Goal: Browse casually: Explore the website without a specific task or goal

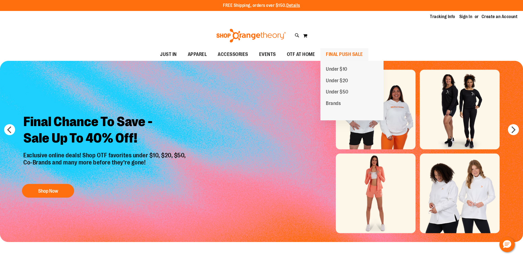
click at [356, 54] on span "FINAL PUSH SALE" at bounding box center [344, 54] width 37 height 12
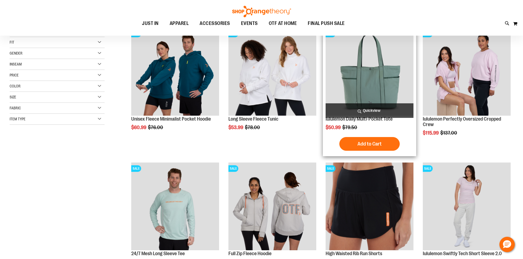
scroll to position [109, 0]
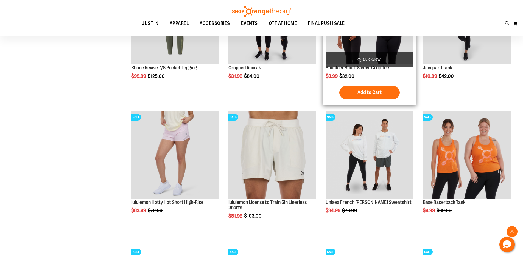
scroll to position [548, 0]
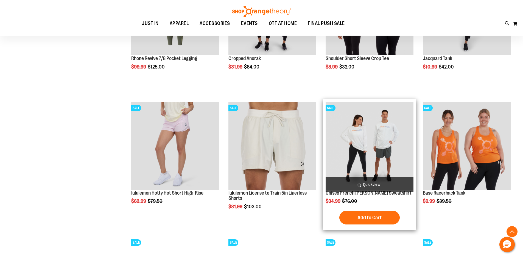
click at [367, 145] on img "product" at bounding box center [369, 146] width 88 height 88
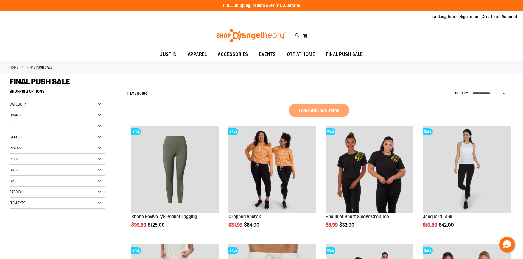
scroll to position [298, 0]
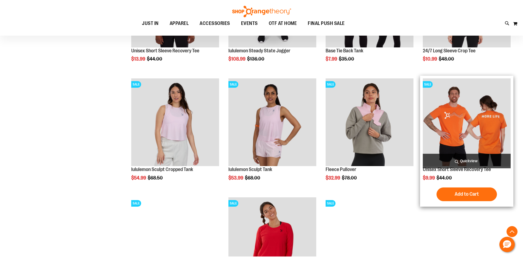
scroll to position [353, 0]
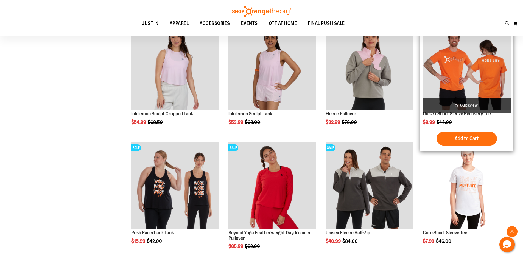
scroll to position [408, 0]
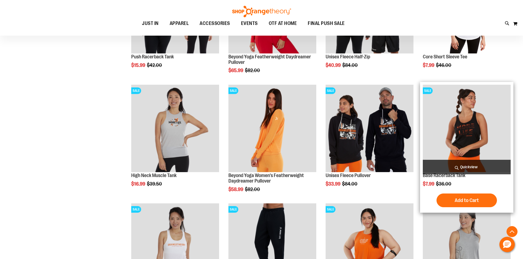
scroll to position [572, 0]
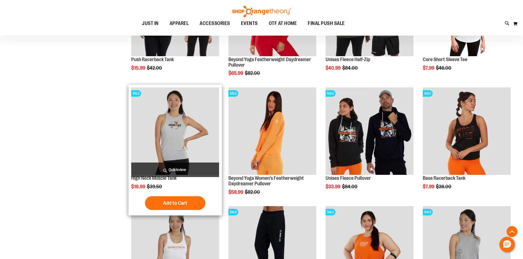
click at [182, 148] on img "product" at bounding box center [175, 131] width 88 height 88
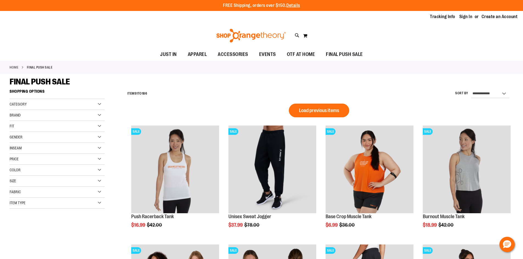
scroll to position [298, 0]
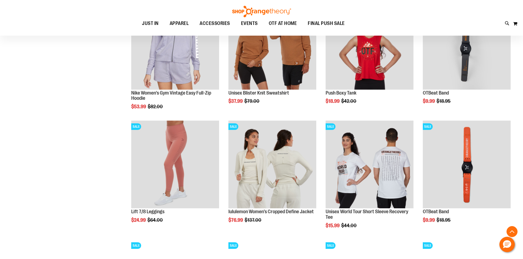
scroll to position [301, 0]
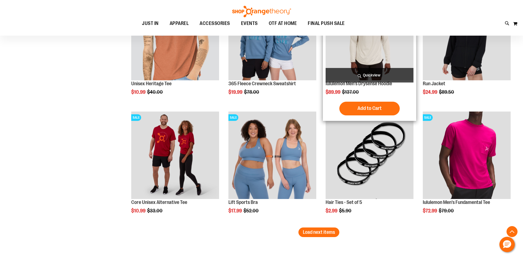
scroll to position [960, 0]
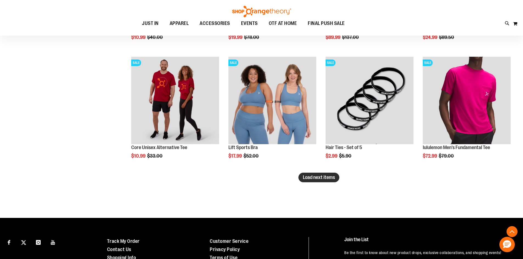
click at [324, 175] on span "Load next items" at bounding box center [319, 177] width 32 height 5
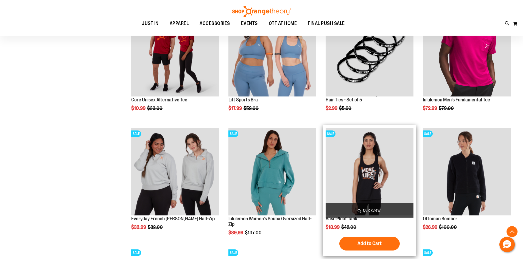
scroll to position [1015, 0]
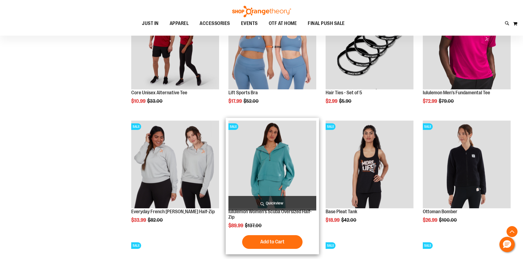
click at [277, 170] on img "product" at bounding box center [272, 165] width 88 height 88
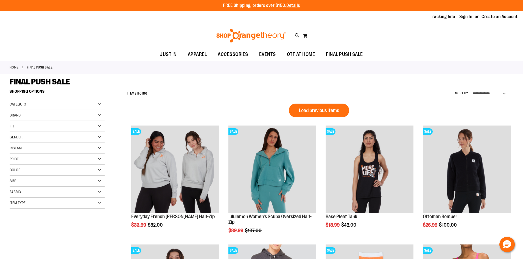
scroll to position [358, 0]
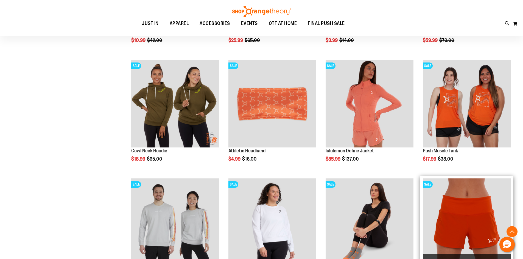
scroll to position [386, 0]
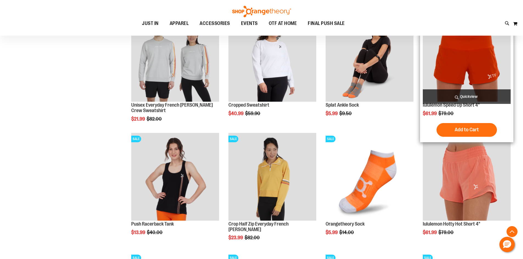
scroll to position [496, 0]
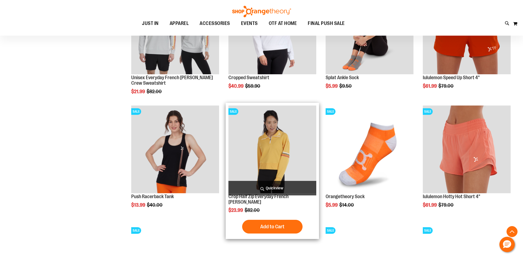
click at [269, 168] on img "product" at bounding box center [272, 150] width 88 height 88
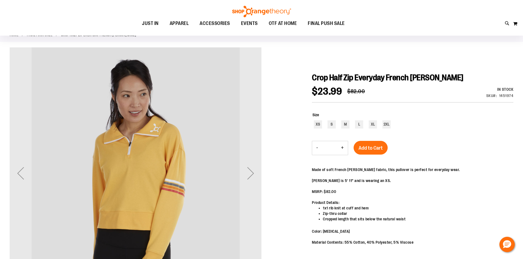
scroll to position [27, 0]
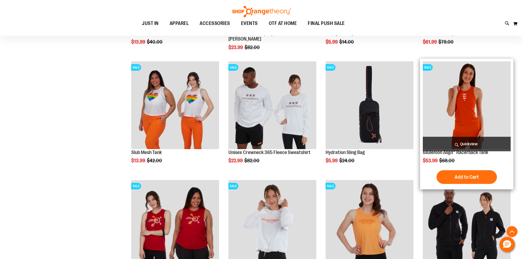
scroll to position [270, 0]
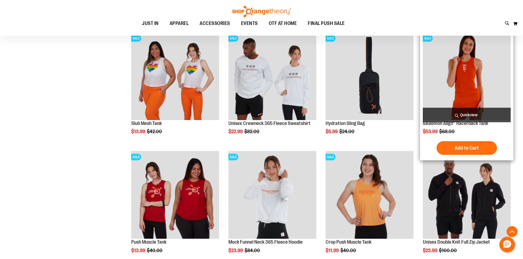
click at [478, 78] on img "product" at bounding box center [466, 76] width 88 height 88
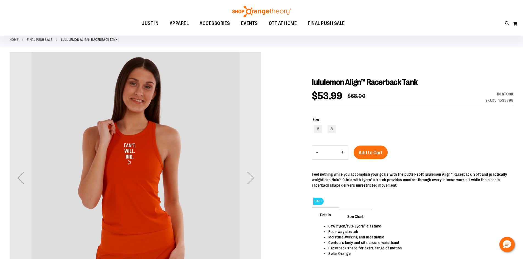
scroll to position [27, 0]
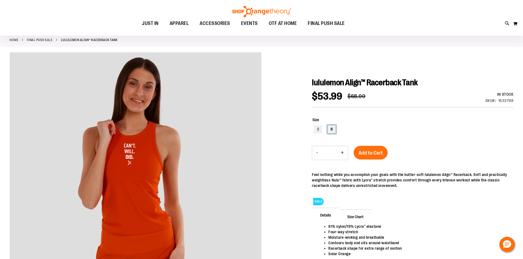
click at [334, 129] on div "8" at bounding box center [331, 129] width 8 height 8
type input "***"
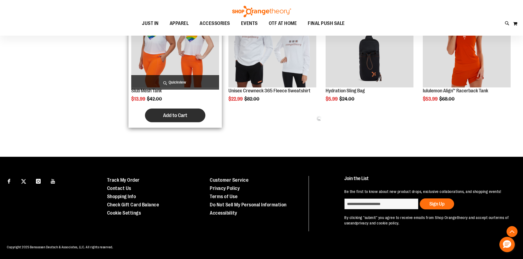
scroll to position [270, 0]
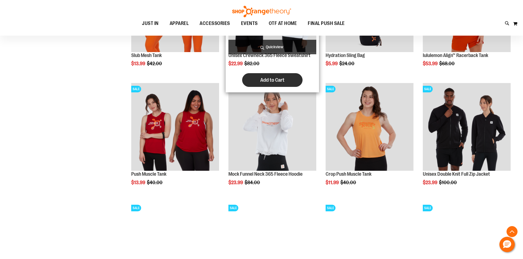
scroll to position [325, 0]
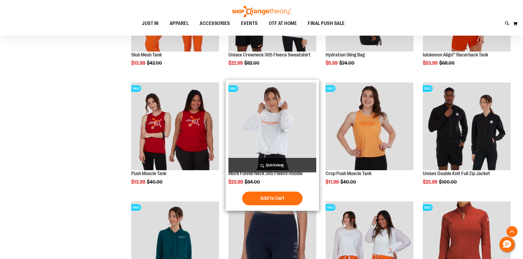
click at [276, 129] on img "product" at bounding box center [272, 127] width 88 height 88
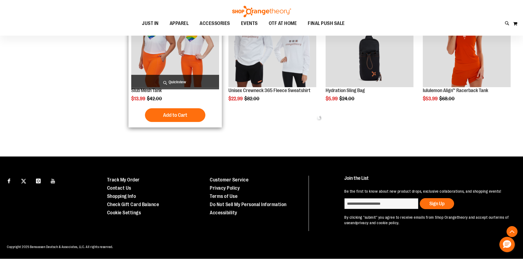
scroll to position [290, 0]
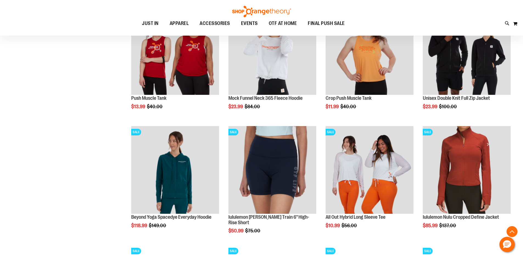
scroll to position [454, 0]
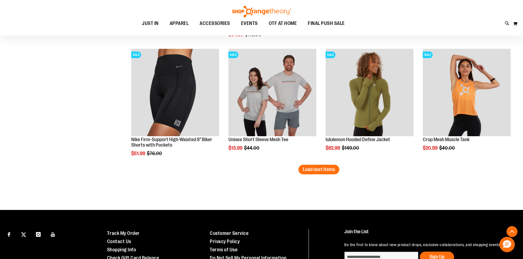
scroll to position [975, 0]
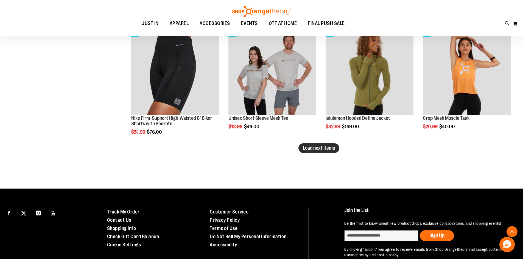
click at [312, 148] on span "Load next items" at bounding box center [319, 147] width 32 height 5
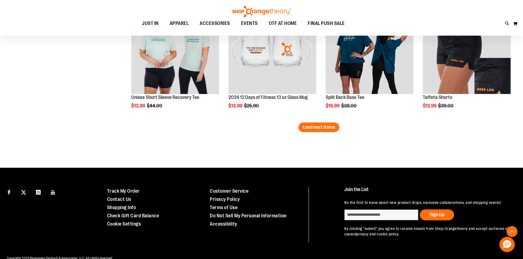
scroll to position [1359, 0]
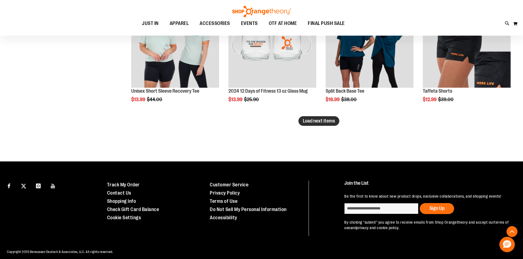
click at [314, 124] on button "Load next items" at bounding box center [318, 121] width 41 height 10
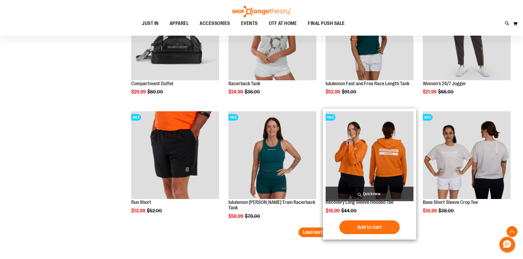
scroll to position [1606, 0]
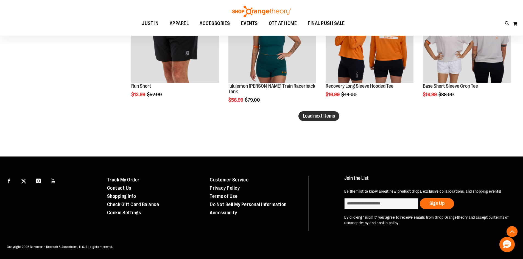
click at [323, 116] on span "Load next items" at bounding box center [319, 115] width 32 height 5
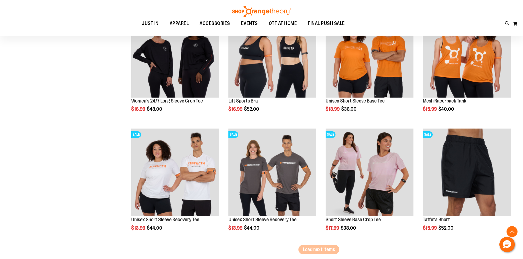
scroll to position [1968, 0]
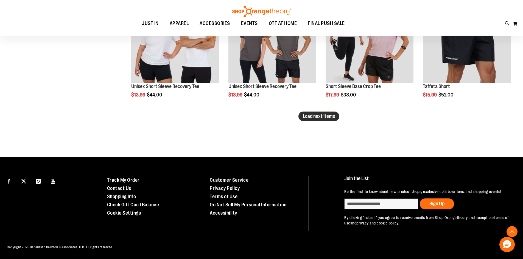
click at [326, 116] on span "Load next items" at bounding box center [319, 116] width 32 height 5
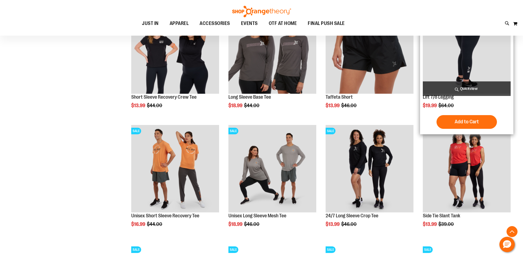
scroll to position [2187, 0]
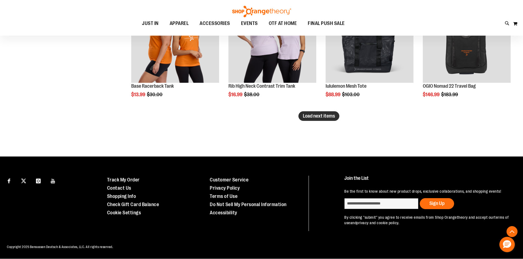
click at [312, 120] on button "Load next items" at bounding box center [318, 116] width 41 height 10
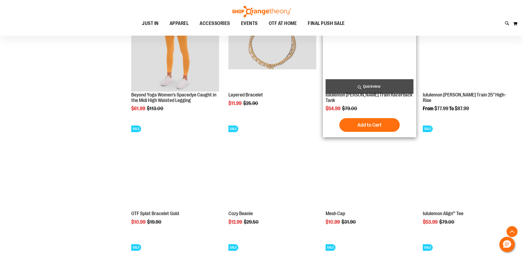
scroll to position [2572, 0]
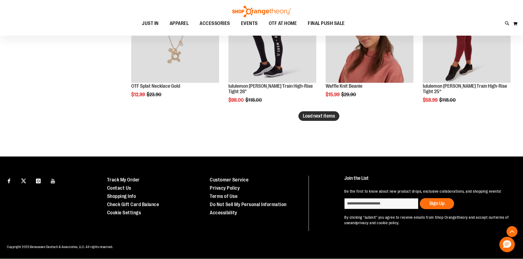
click at [323, 117] on span "Load next items" at bounding box center [319, 115] width 32 height 5
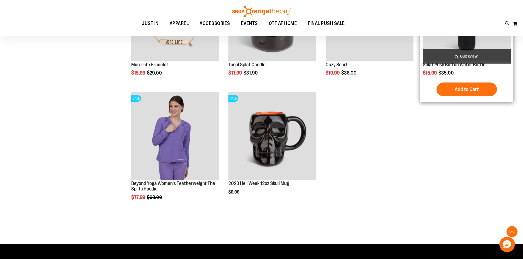
scroll to position [2984, 0]
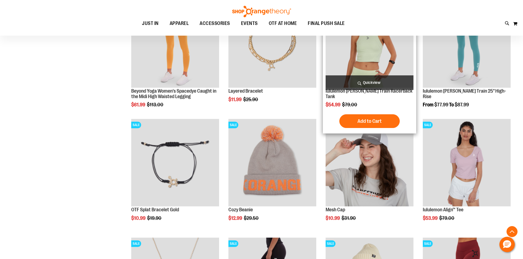
scroll to position [2490, 0]
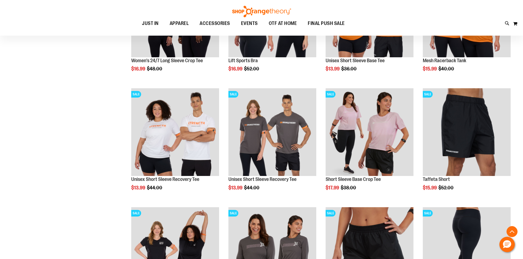
scroll to position [1859, 0]
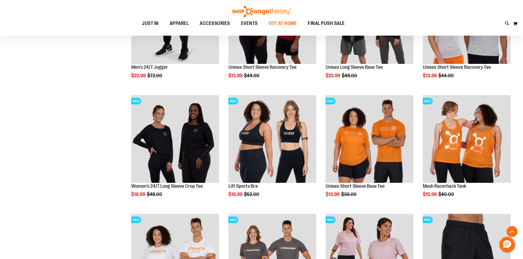
click at [285, 23] on span "OTF AT HOME" at bounding box center [283, 23] width 28 height 12
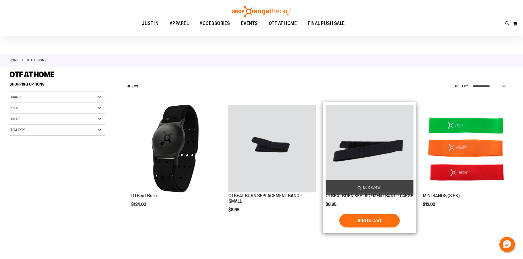
scroll to position [82, 0]
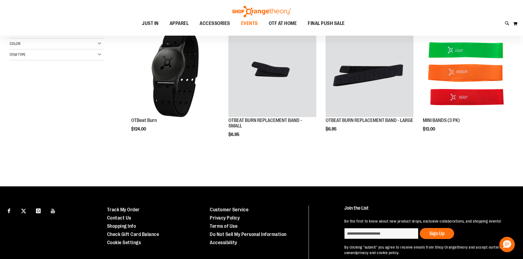
click at [243, 23] on span "EVENTS" at bounding box center [249, 23] width 17 height 12
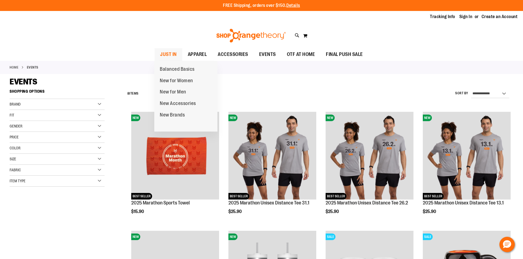
click at [166, 58] on span "JUST IN" at bounding box center [168, 54] width 17 height 12
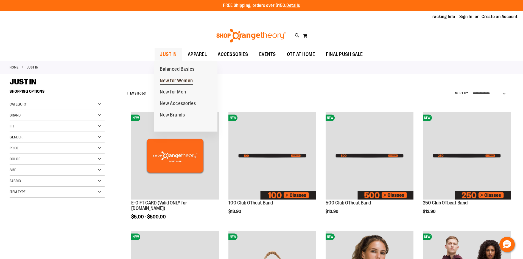
click at [178, 78] on span "New for Women" at bounding box center [176, 81] width 33 height 7
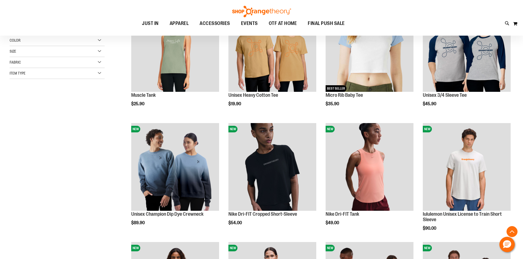
scroll to position [109, 0]
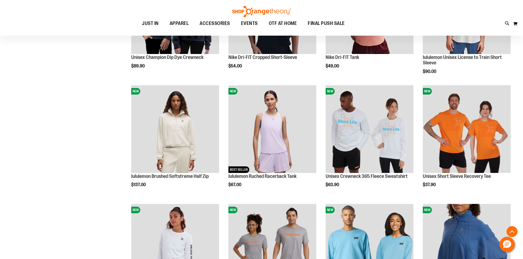
scroll to position [274, 0]
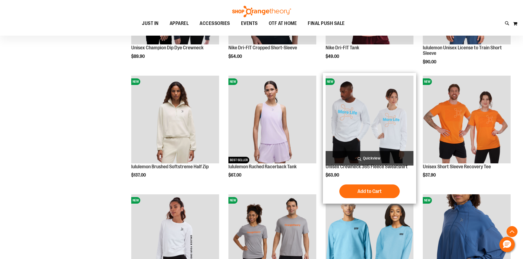
click at [360, 135] on img "product" at bounding box center [369, 120] width 88 height 88
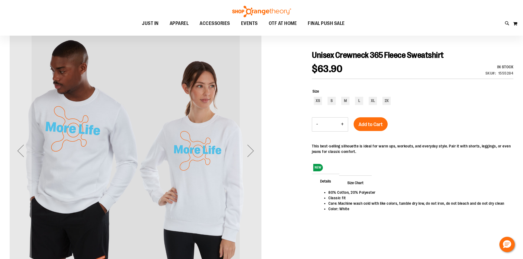
scroll to position [82, 0]
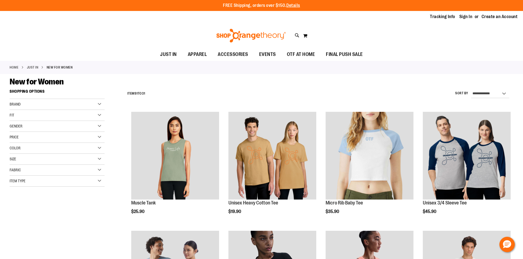
scroll to position [318, 0]
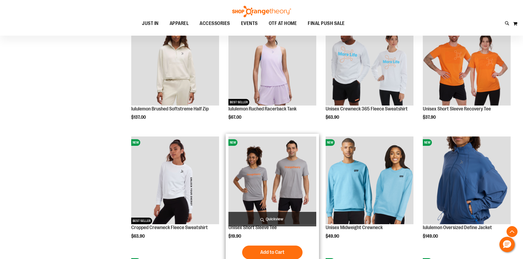
scroll to position [345, 0]
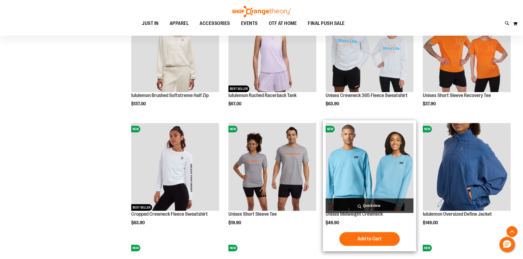
click at [375, 182] on img "product" at bounding box center [369, 167] width 88 height 88
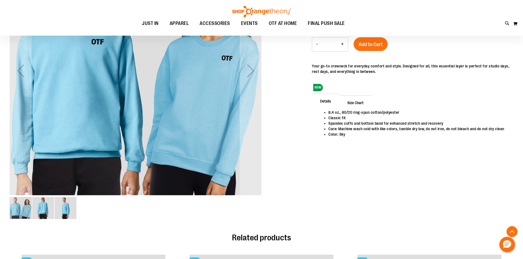
scroll to position [137, 0]
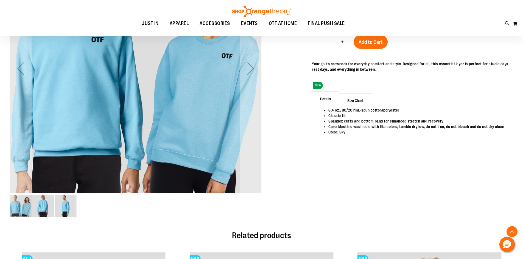
click at [45, 213] on img "image 2 of 3" at bounding box center [43, 206] width 22 height 22
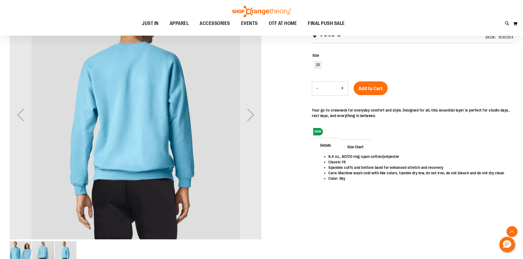
scroll to position [109, 0]
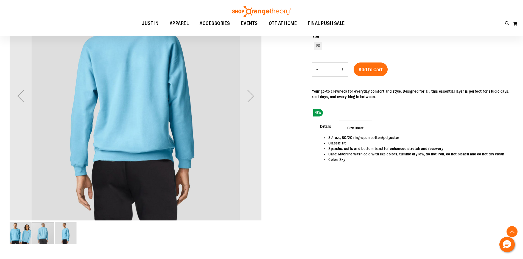
click at [69, 236] on img "image 3 of 3" at bounding box center [66, 233] width 22 height 22
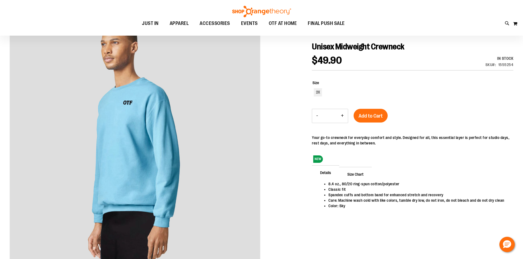
scroll to position [27, 0]
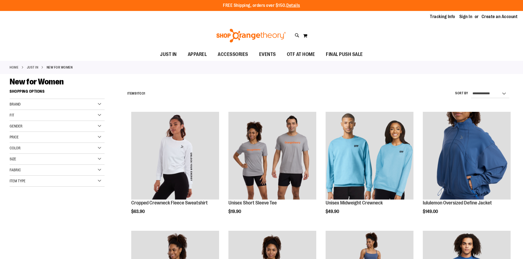
scroll to position [346, 0]
